Goal: Download file/media

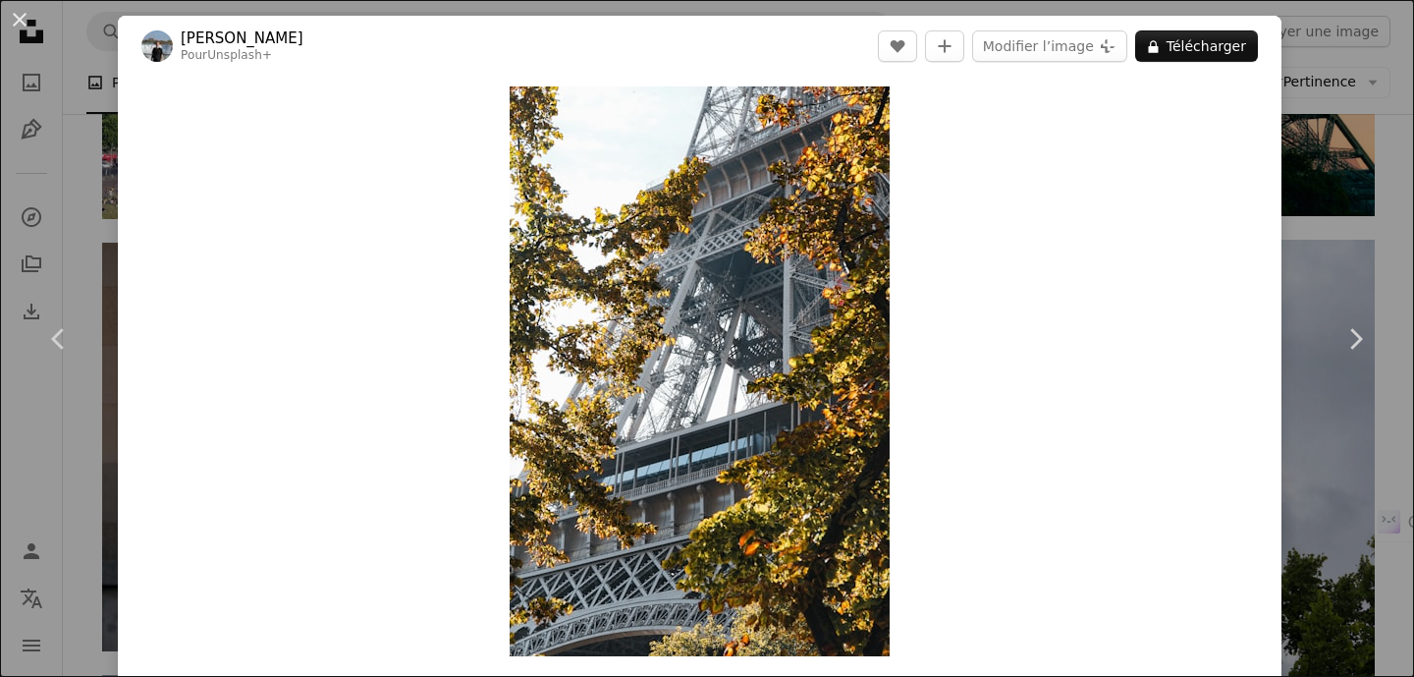
scroll to position [17207, 0]
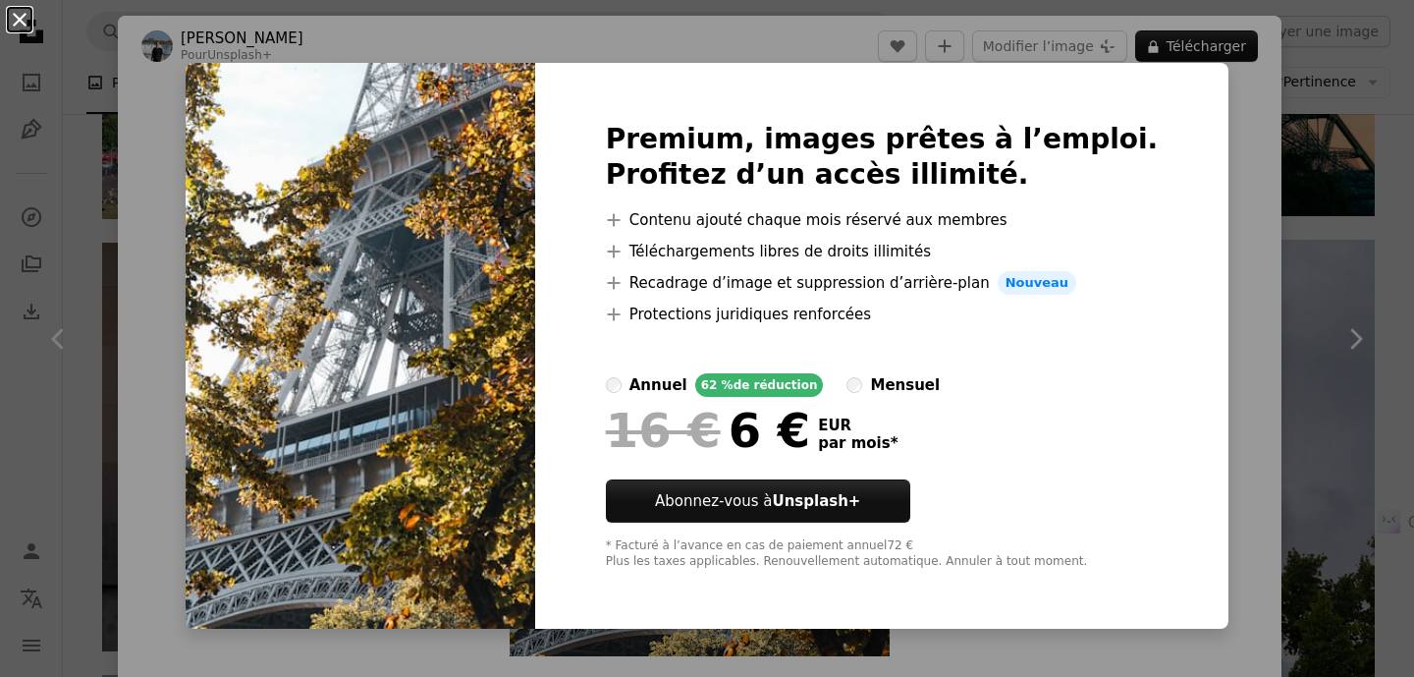
click at [22, 31] on button "An X shape" at bounding box center [20, 20] width 24 height 24
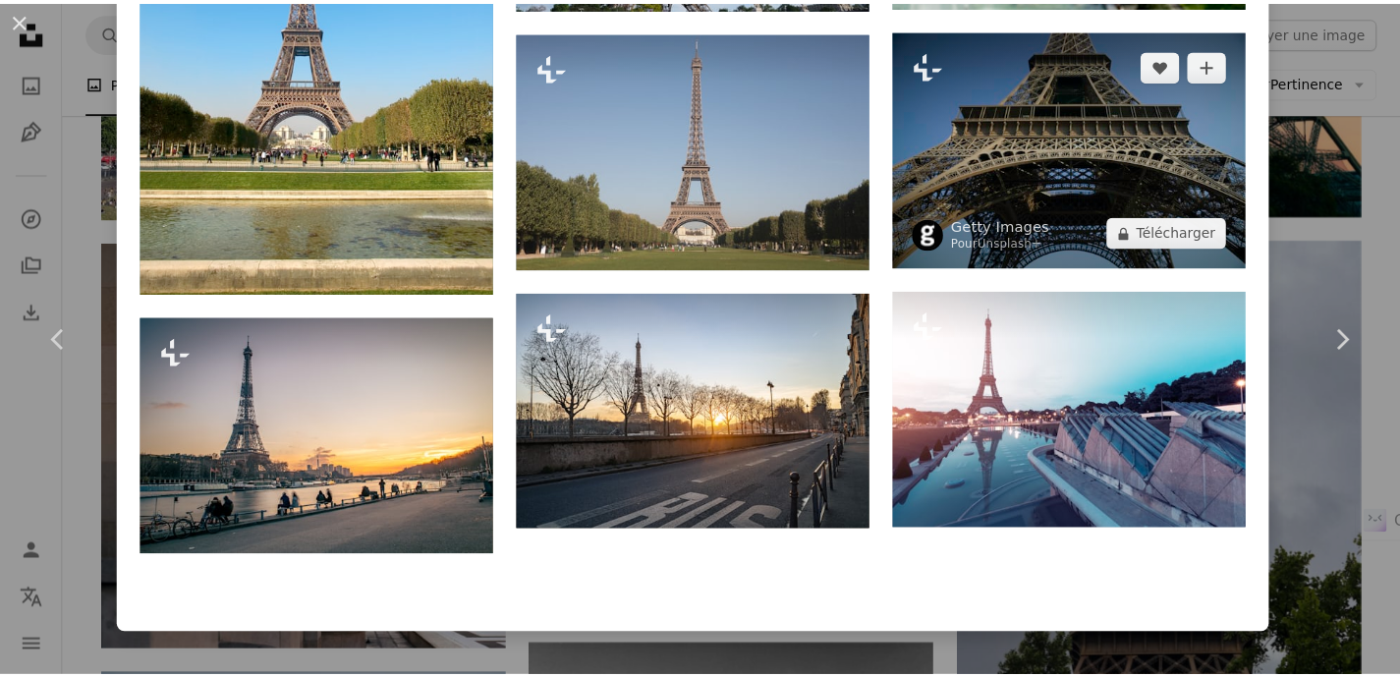
scroll to position [3620, 0]
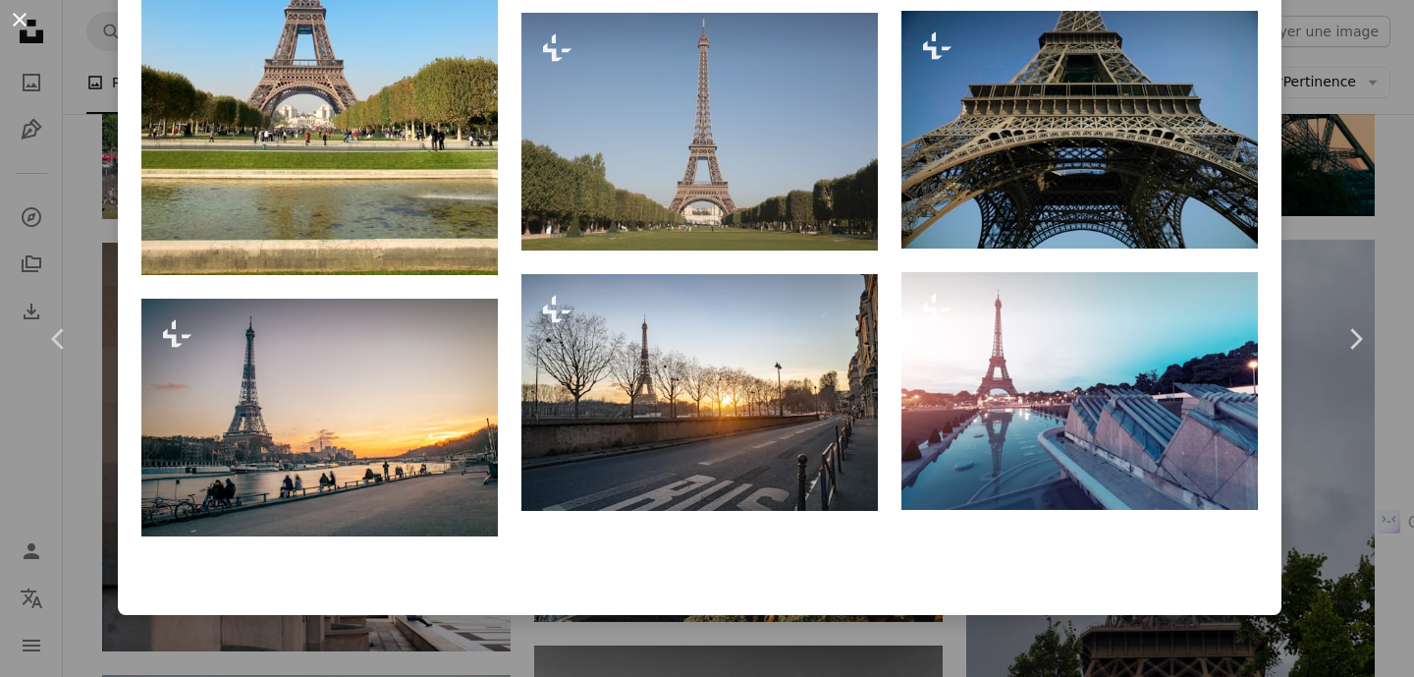
click at [22, 22] on button "An X shape" at bounding box center [20, 20] width 24 height 24
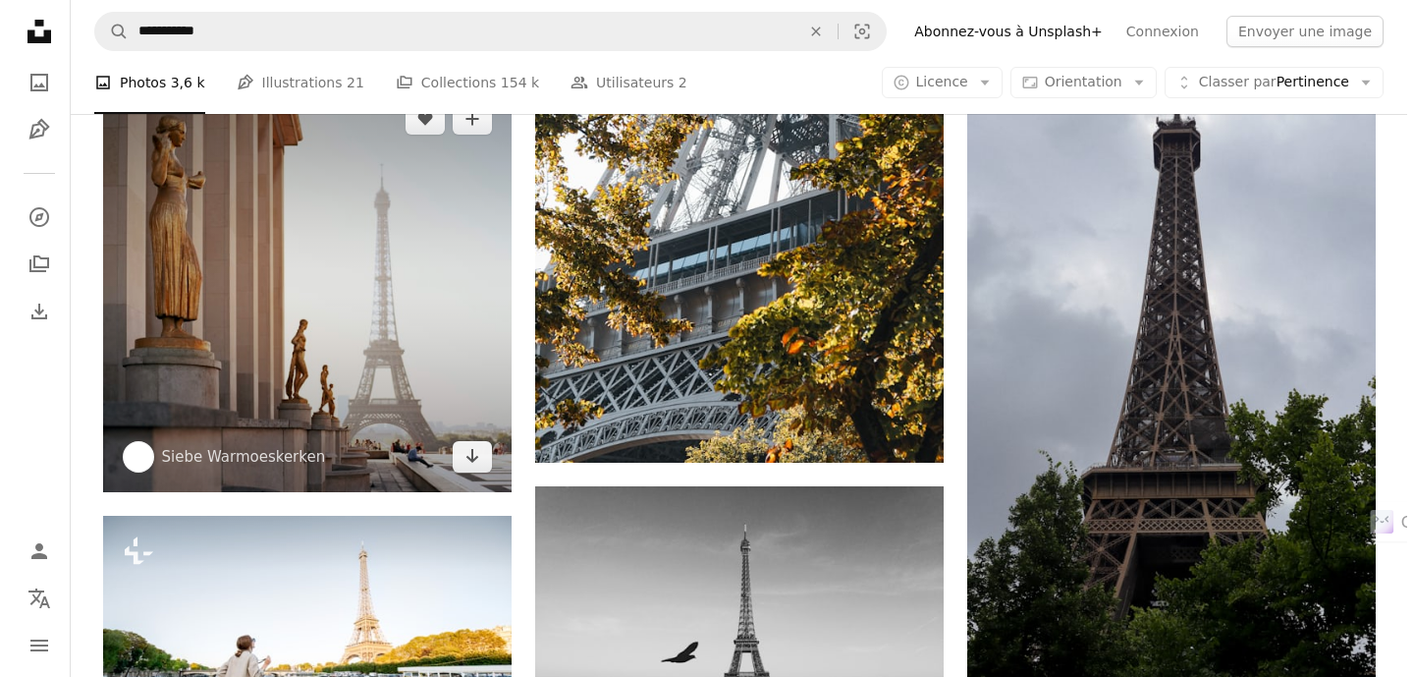
scroll to position [17325, 0]
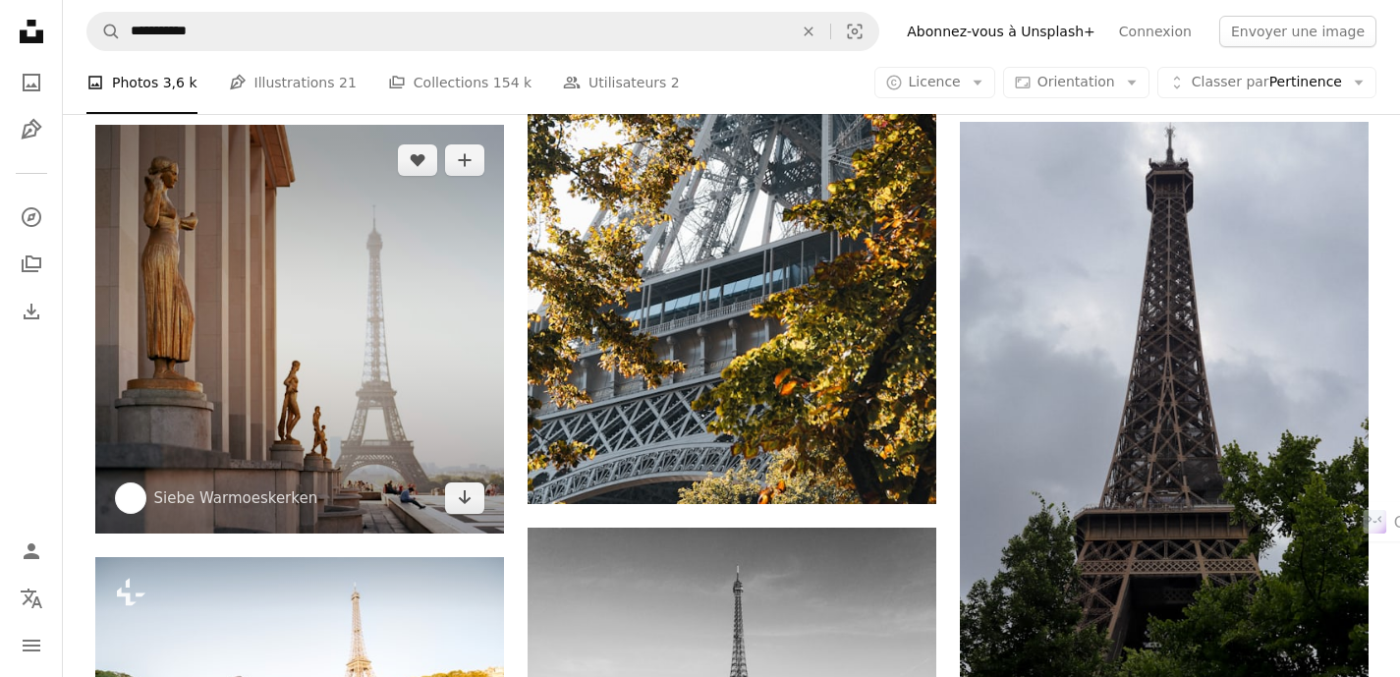
click at [397, 316] on img at bounding box center [299, 329] width 409 height 409
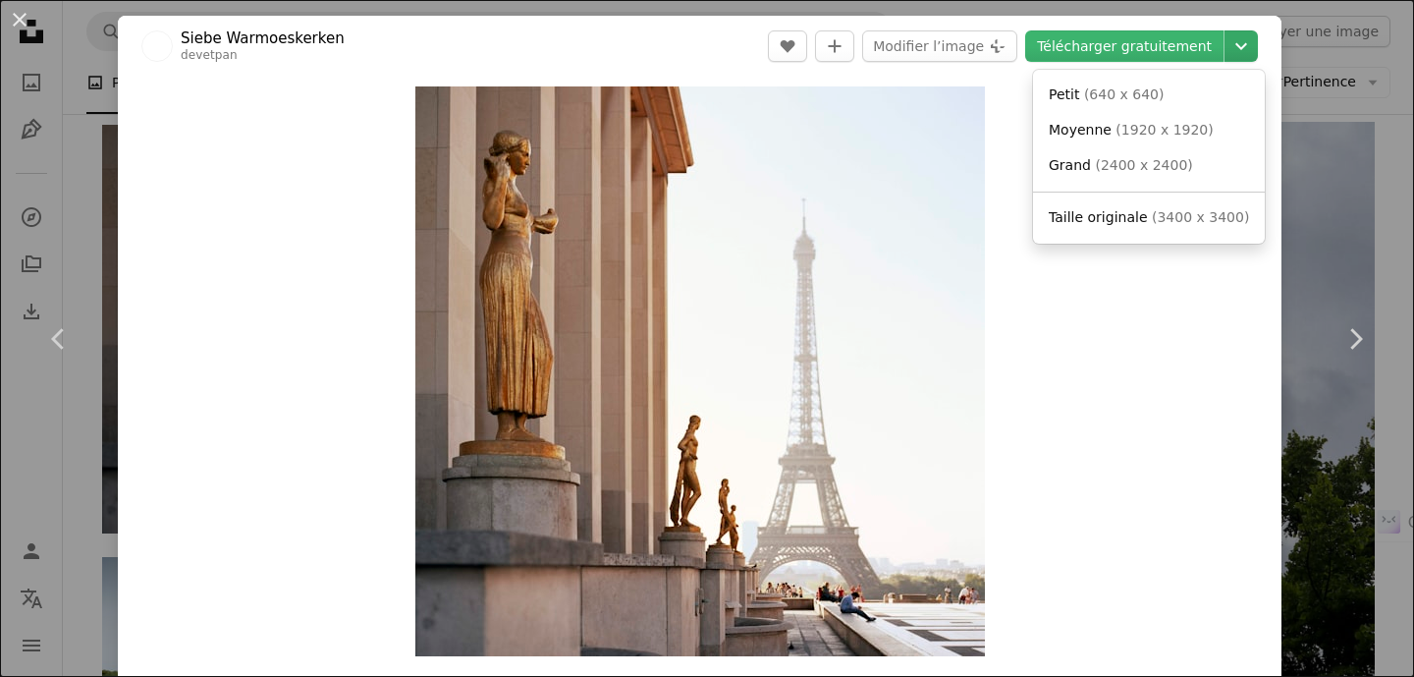
click at [1239, 36] on icon "Chevron down" at bounding box center [1241, 46] width 31 height 24
click at [1069, 126] on span "Moyenne" at bounding box center [1080, 130] width 63 height 16
